Goal: Task Accomplishment & Management: Manage account settings

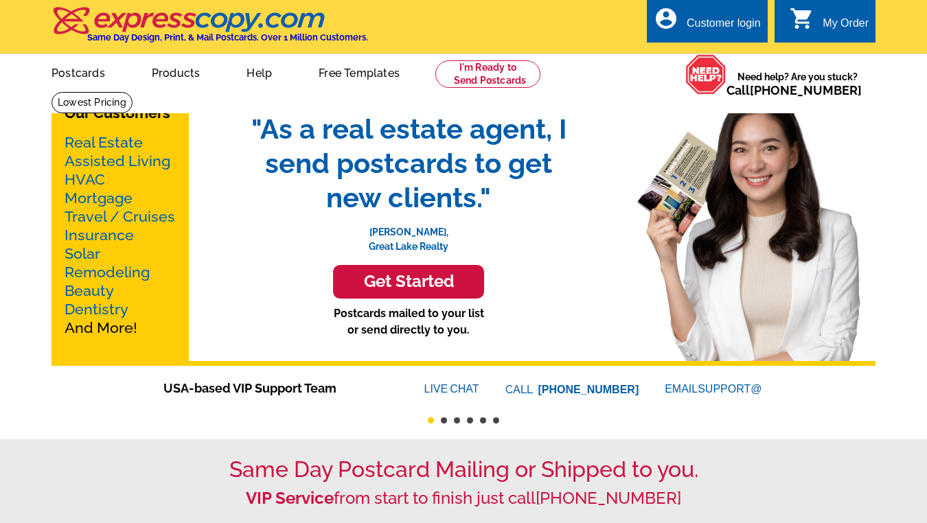
click at [691, 20] on div "Customer login" at bounding box center [724, 26] width 74 height 19
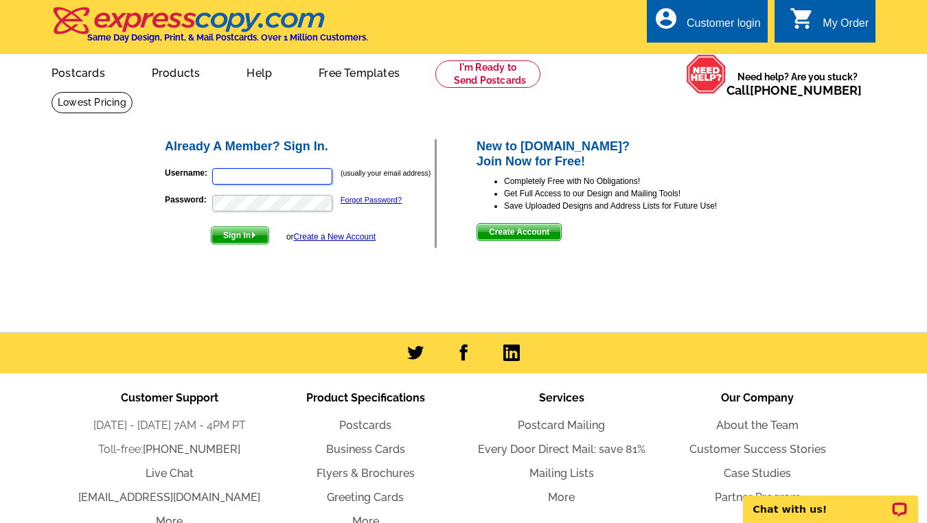
type input "[EMAIL_ADDRESS][DOMAIN_NAME]"
click at [249, 235] on span "Sign In" at bounding box center [239, 235] width 57 height 16
